Goal: Task Accomplishment & Management: Use online tool/utility

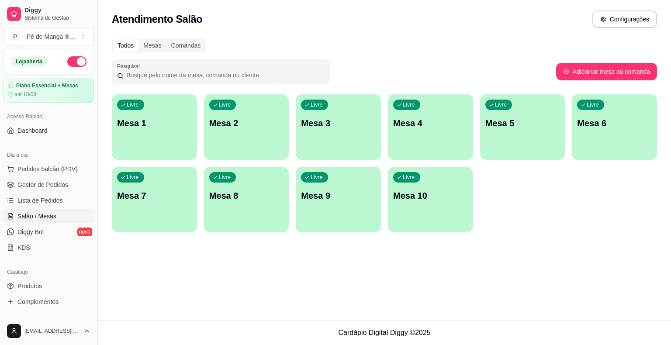
scroll to position [283, 0]
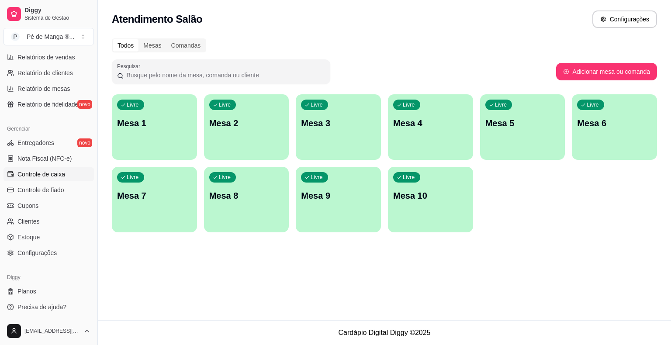
click at [56, 172] on span "Controle de caixa" at bounding box center [41, 174] width 48 height 9
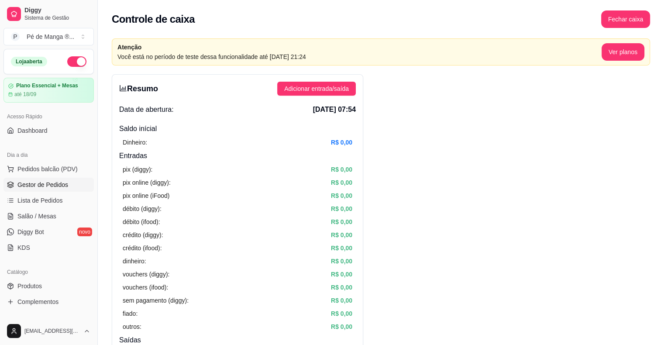
click at [76, 183] on link "Gestor de Pedidos" at bounding box center [48, 185] width 90 height 14
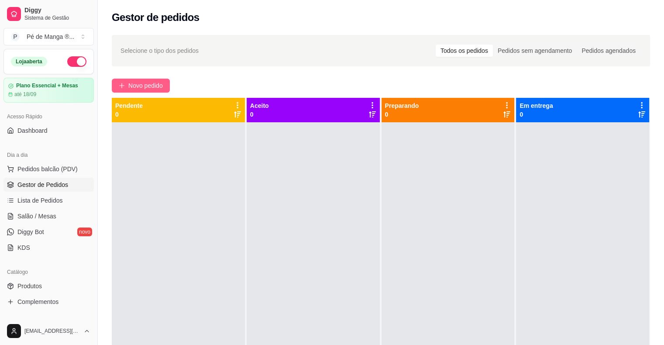
click at [129, 83] on span "Novo pedido" at bounding box center [145, 86] width 35 height 10
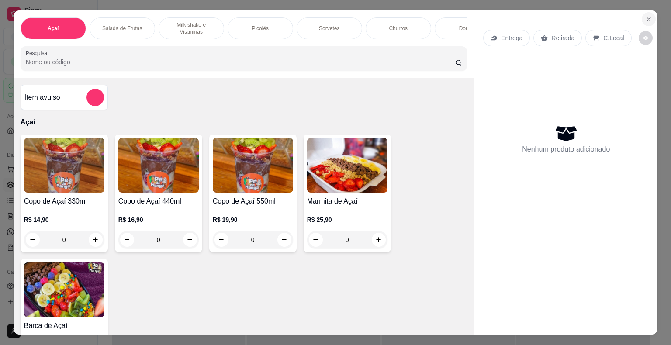
click at [645, 16] on icon "Close" at bounding box center [648, 19] width 7 height 7
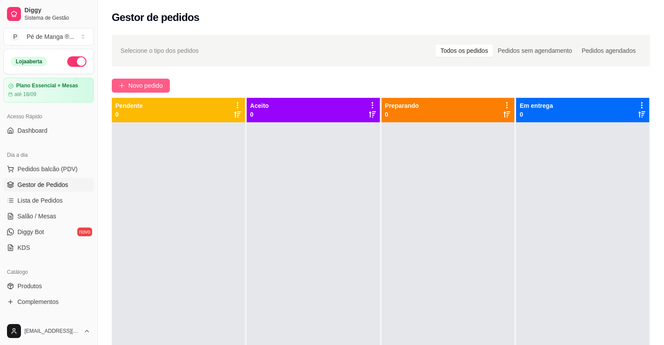
click at [153, 88] on span "Novo pedido" at bounding box center [145, 86] width 35 height 10
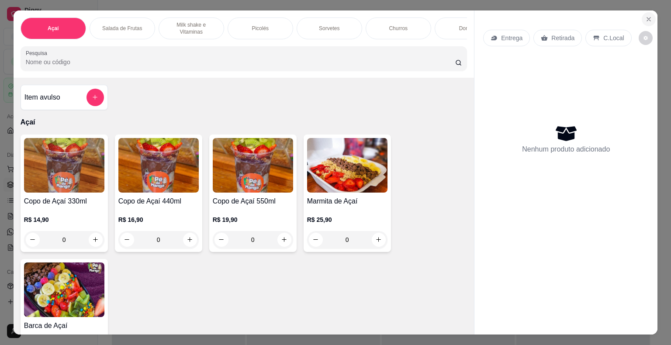
click at [642, 15] on button "Close" at bounding box center [649, 19] width 14 height 14
